Goal: Use online tool/utility: Utilize a website feature to perform a specific function

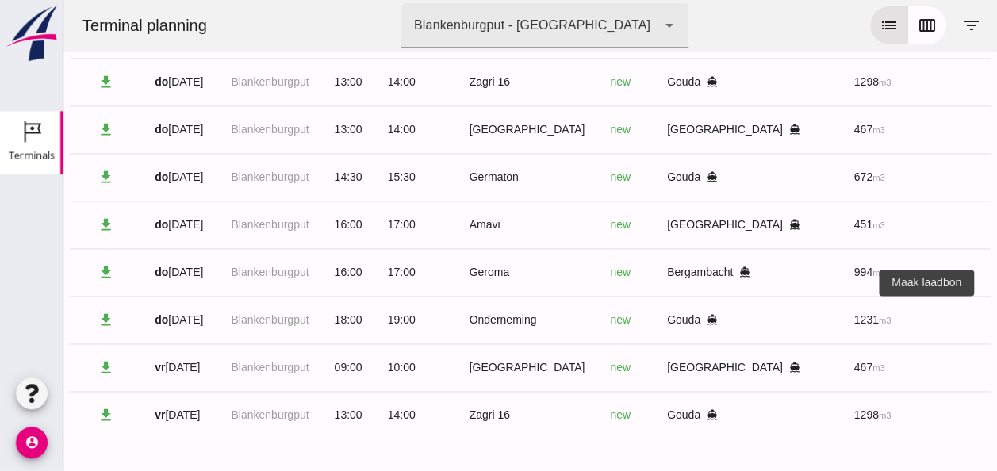
scroll to position [0, 424]
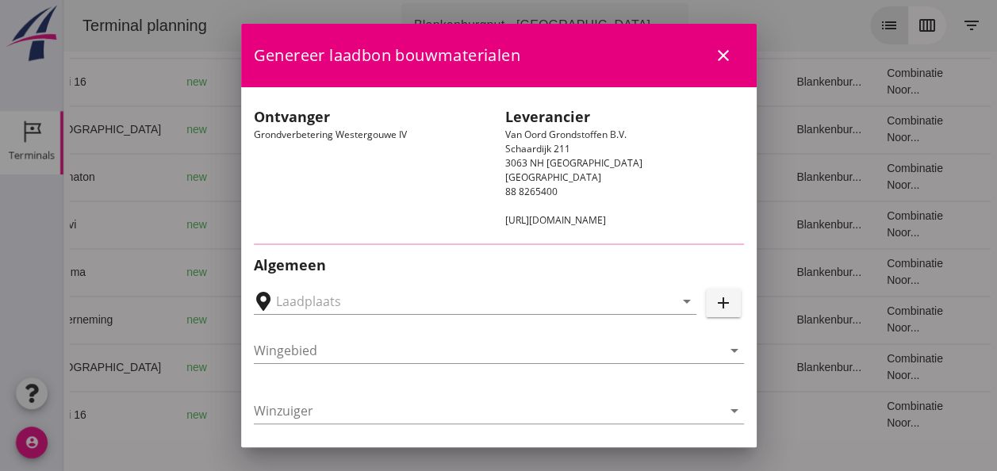
type input "Loswal Fa. J. Bos&Zonen, [GEOGRAPHIC_DATA]"
type input "Onderneming"
type input "[PERSON_NAME]"
type input "1231"
type input "Ontzilt oph.zand [75] (6120)"
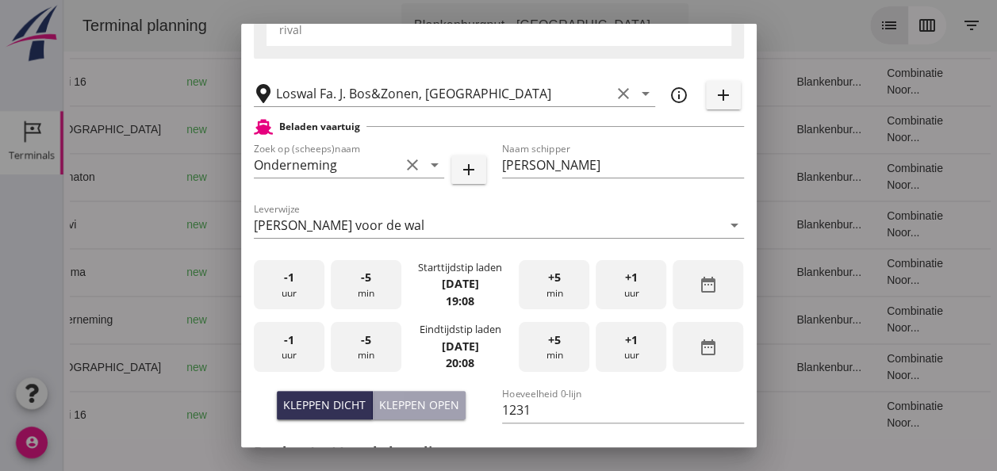
scroll to position [397, 0]
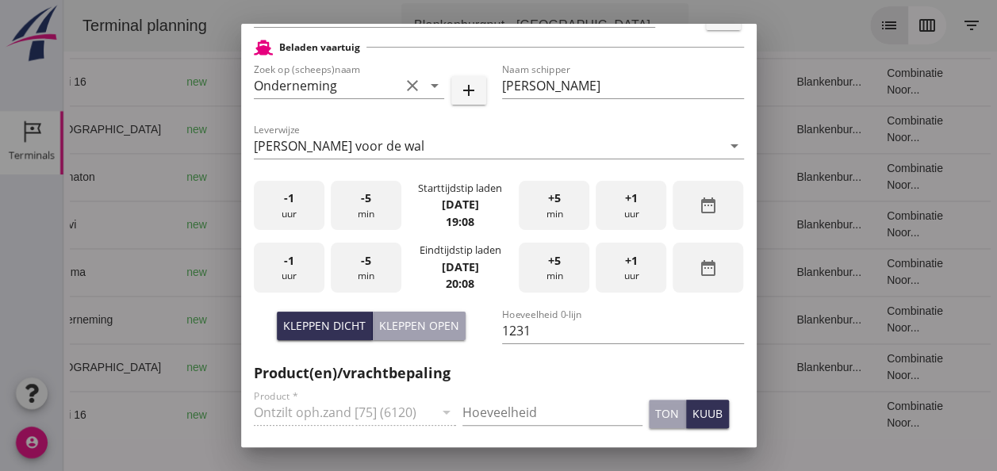
click at [285, 209] on div "-1 uur" at bounding box center [289, 206] width 71 height 50
click at [549, 213] on div "+5 min" at bounding box center [554, 206] width 71 height 50
click at [297, 275] on div "-1 uur" at bounding box center [289, 268] width 71 height 50
click at [363, 265] on span "-5" at bounding box center [366, 260] width 10 height 17
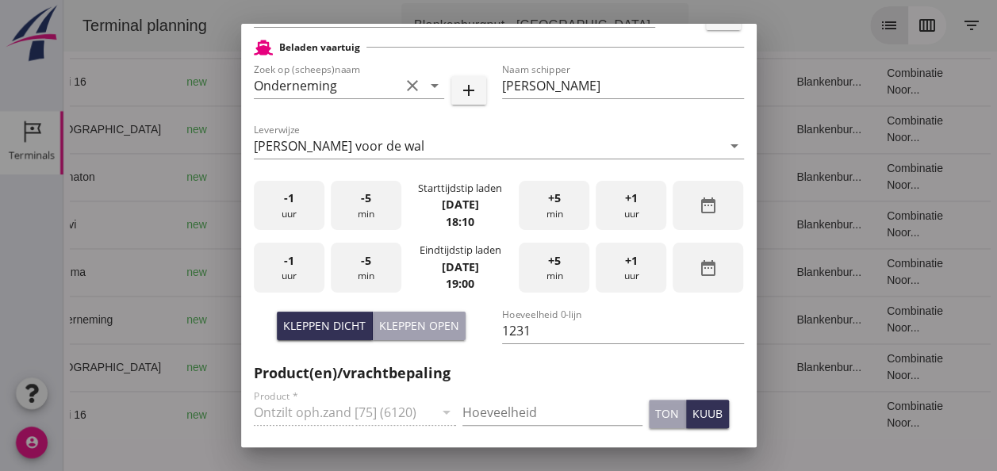
click at [414, 326] on div "Kleppen open" at bounding box center [419, 325] width 80 height 17
type input "1003"
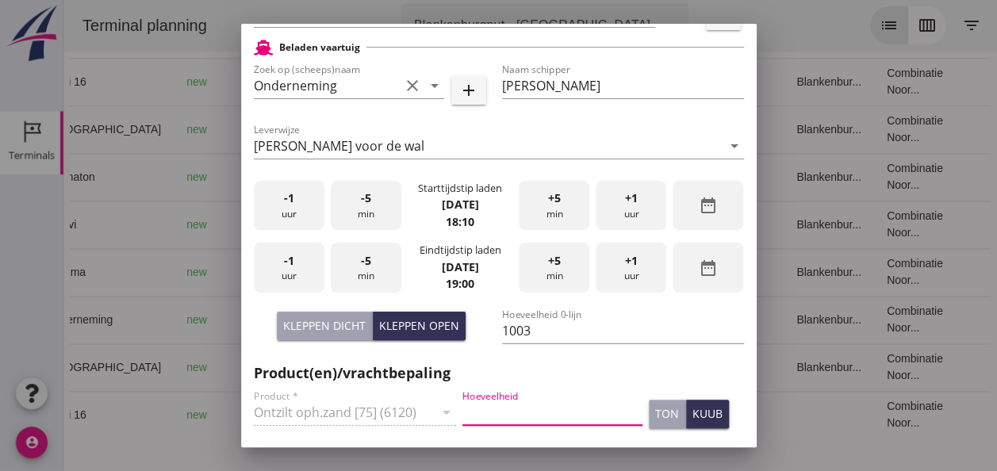
click at [484, 403] on input "Hoeveelheid" at bounding box center [553, 412] width 180 height 25
type input "1003"
click at [698, 411] on div "kuub" at bounding box center [708, 413] width 30 height 17
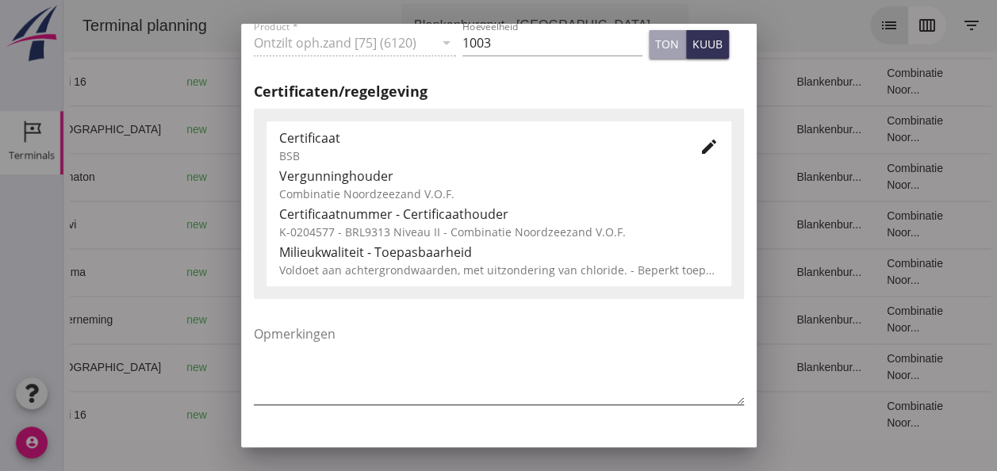
scroll to position [809, 0]
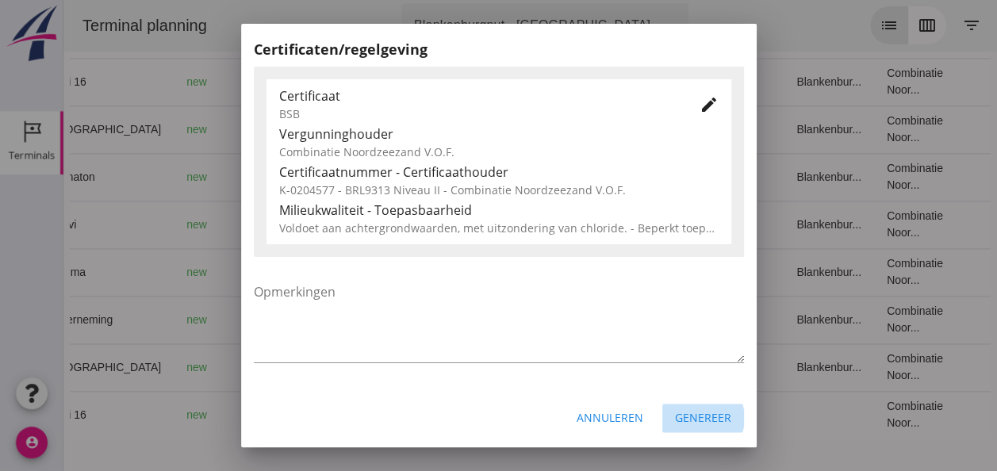
click at [703, 421] on div "Genereer" at bounding box center [703, 417] width 56 height 17
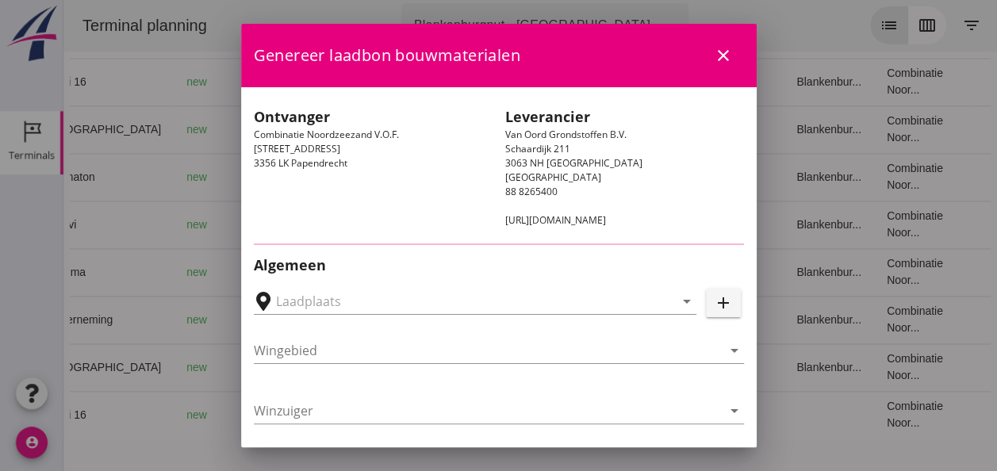
type input "[GEOGRAPHIC_DATA], [GEOGRAPHIC_DATA], [GEOGRAPHIC_DATA]"
type input "[GEOGRAPHIC_DATA]"
type input "Ko Hoeve"
type input "467"
type input "Ophoogzand (6120)"
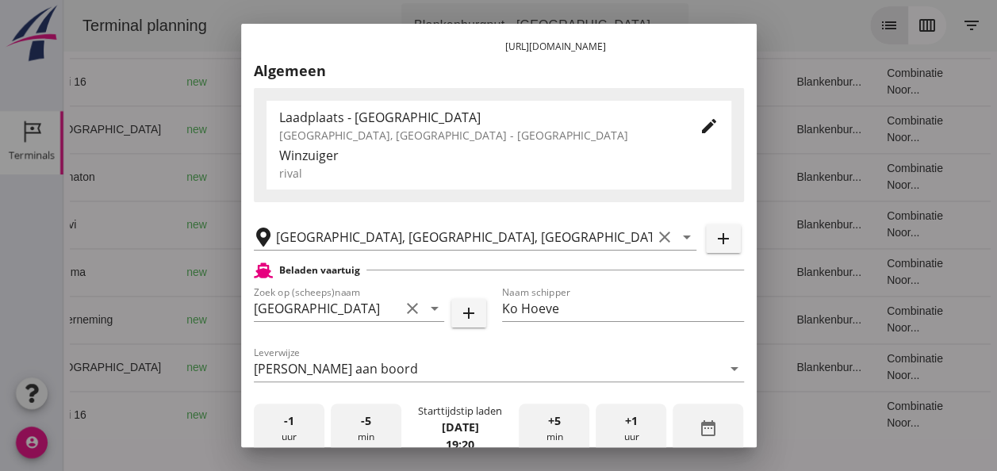
scroll to position [0, 0]
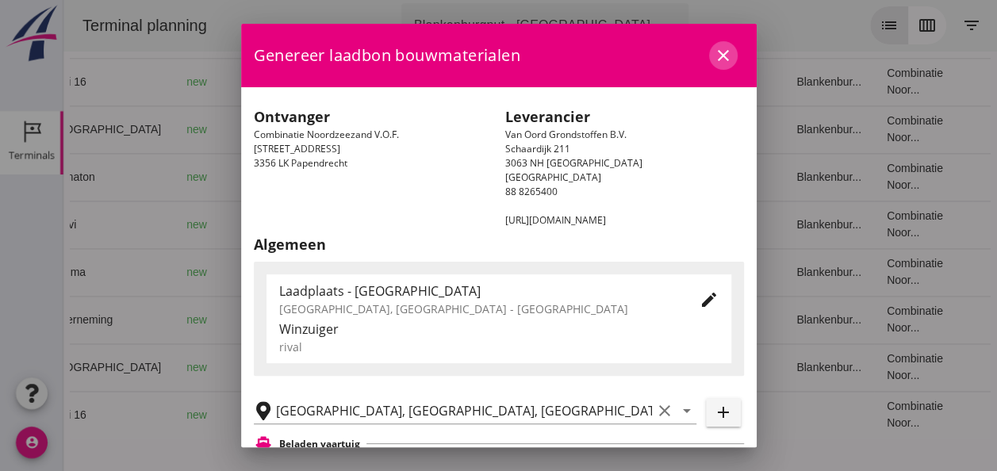
click at [715, 57] on icon "close" at bounding box center [723, 55] width 19 height 19
